Goal: Transaction & Acquisition: Purchase product/service

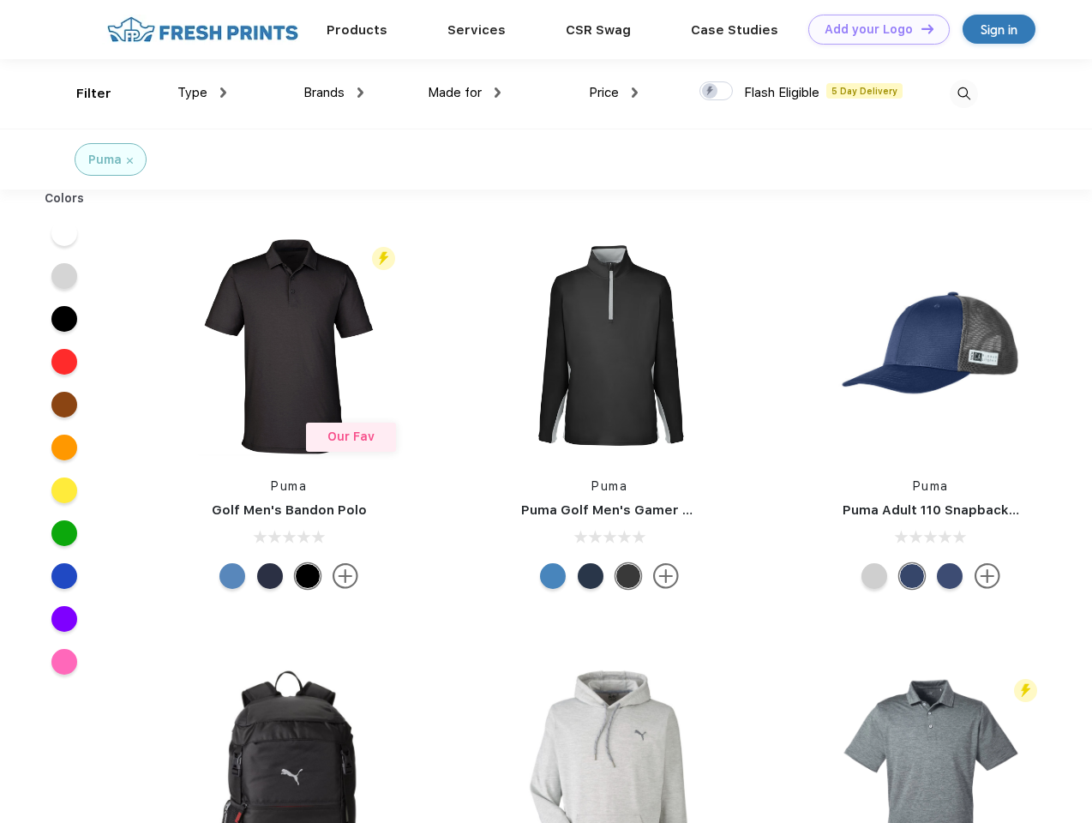
click at [872, 29] on link "Add your Logo Design Tool" at bounding box center [878, 30] width 141 height 30
click at [0, 0] on div "Design Tool" at bounding box center [0, 0] width 0 height 0
click at [920, 28] on link "Add your Logo Design Tool" at bounding box center [878, 30] width 141 height 30
click at [82, 93] on div "Filter" at bounding box center [93, 94] width 35 height 20
click at [202, 93] on span "Type" at bounding box center [192, 92] width 30 height 15
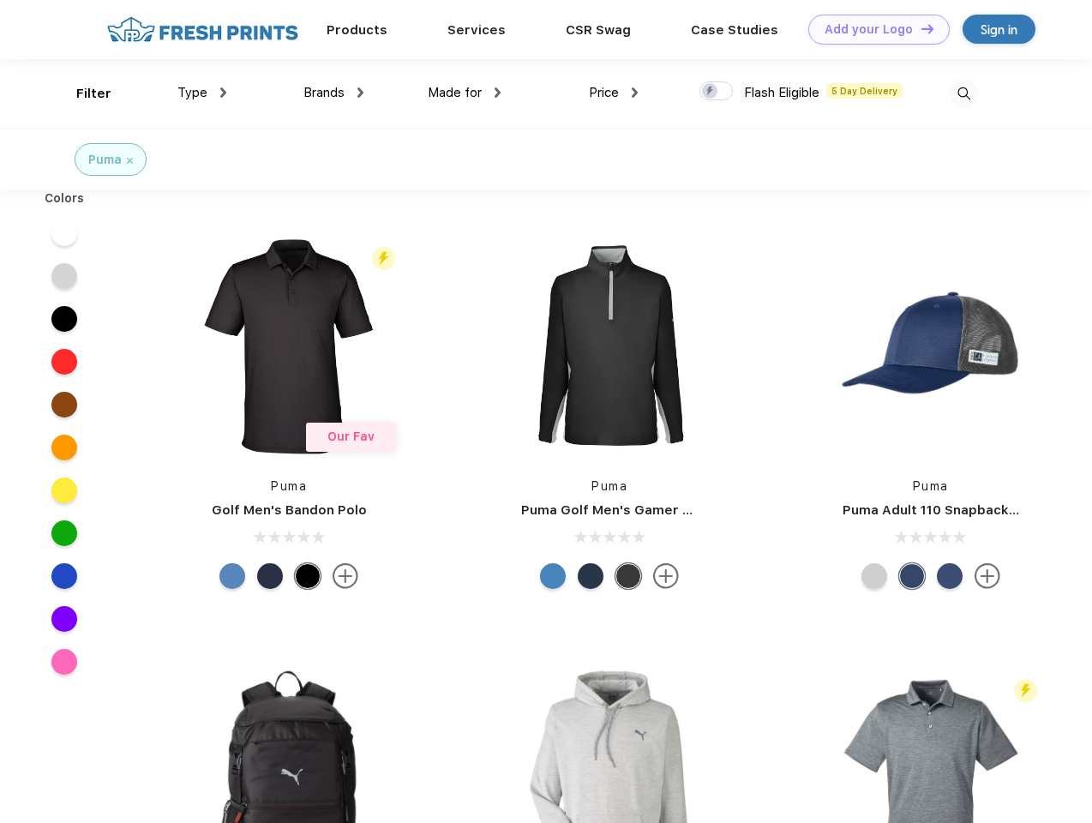
click at [333, 93] on span "Brands" at bounding box center [323, 92] width 41 height 15
click at [465, 93] on span "Made for" at bounding box center [455, 92] width 54 height 15
click at [614, 93] on span "Price" at bounding box center [604, 92] width 30 height 15
click at [716, 92] on div at bounding box center [715, 90] width 33 height 19
click at [710, 92] on input "checkbox" at bounding box center [704, 86] width 11 height 11
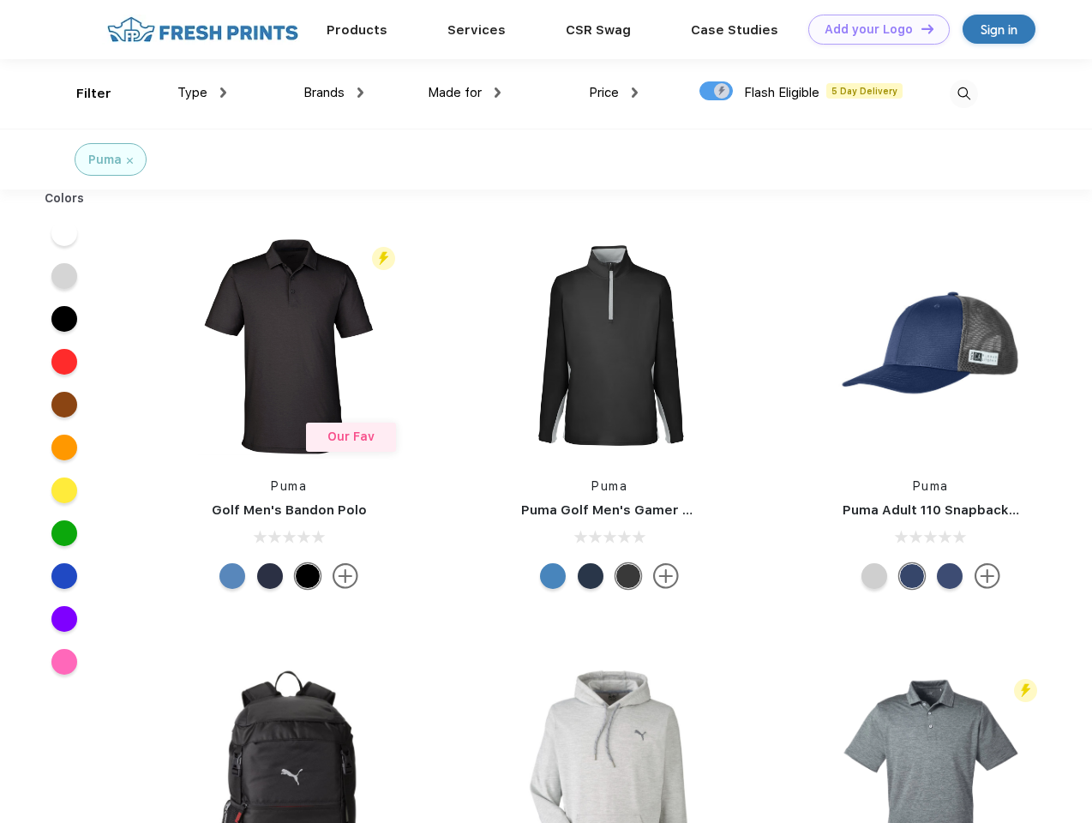
click at [963, 93] on img at bounding box center [964, 94] width 28 height 28
